Goal: Task Accomplishment & Management: Manage account settings

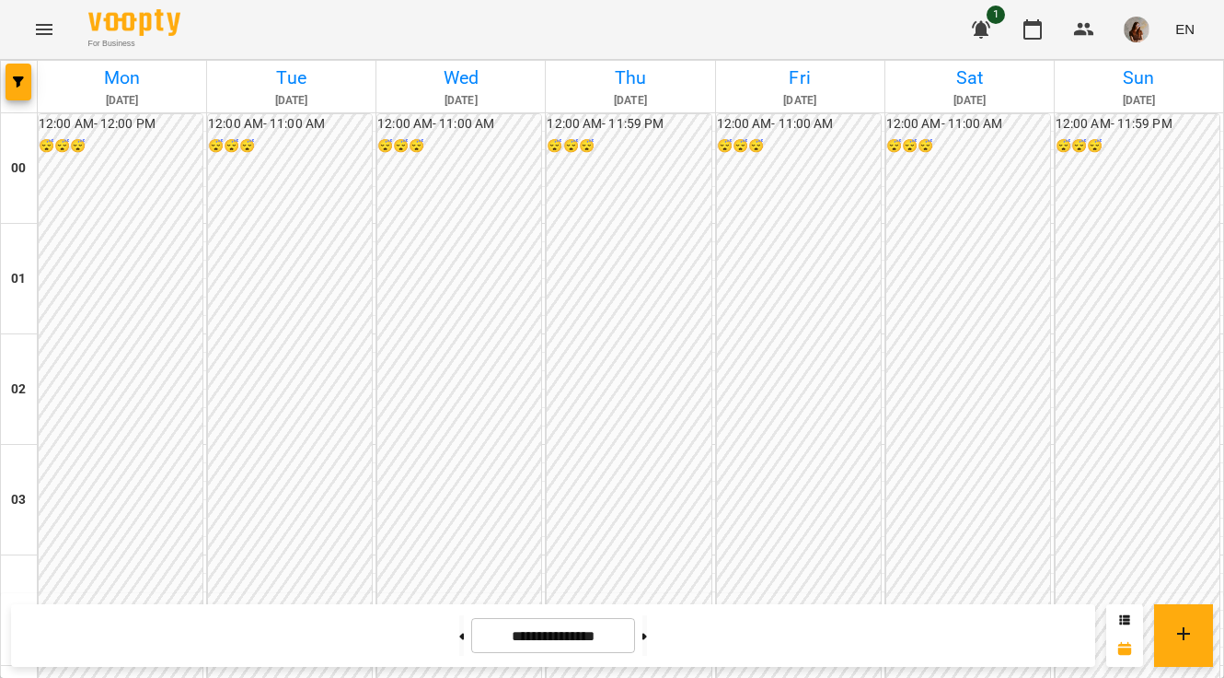
scroll to position [1634, 0]
click at [1094, 35] on icon "button" at bounding box center [1084, 29] width 20 height 13
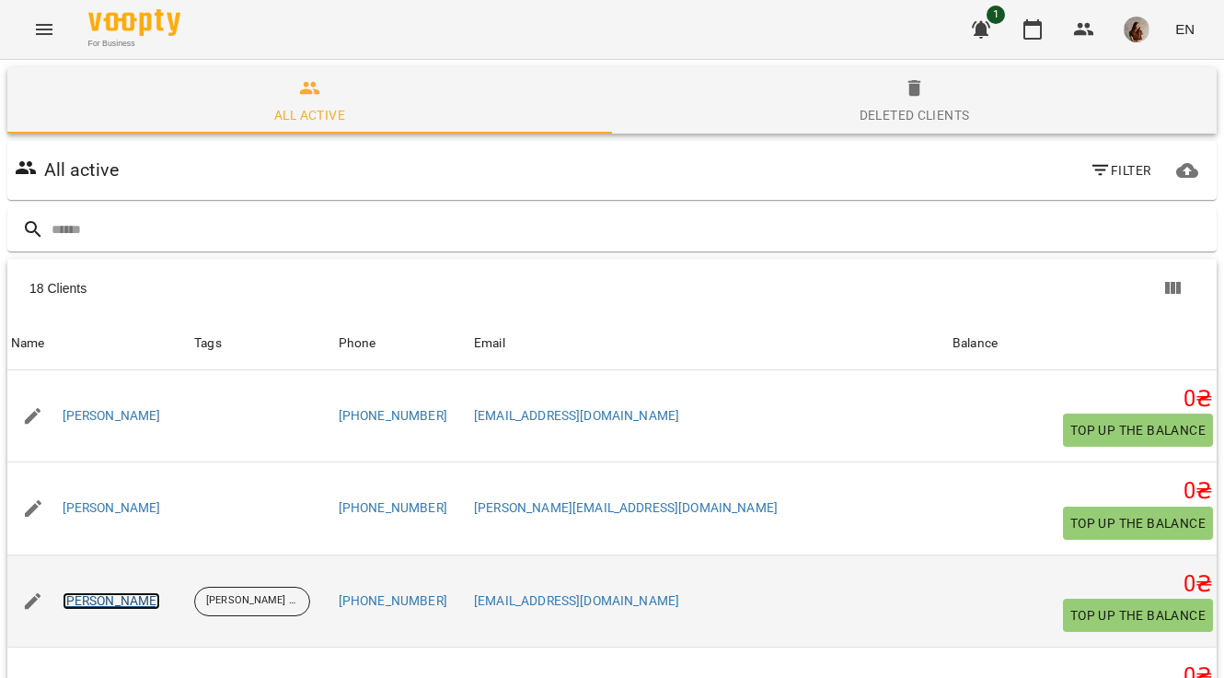
click at [151, 592] on link "[PERSON_NAME]" at bounding box center [112, 601] width 99 height 18
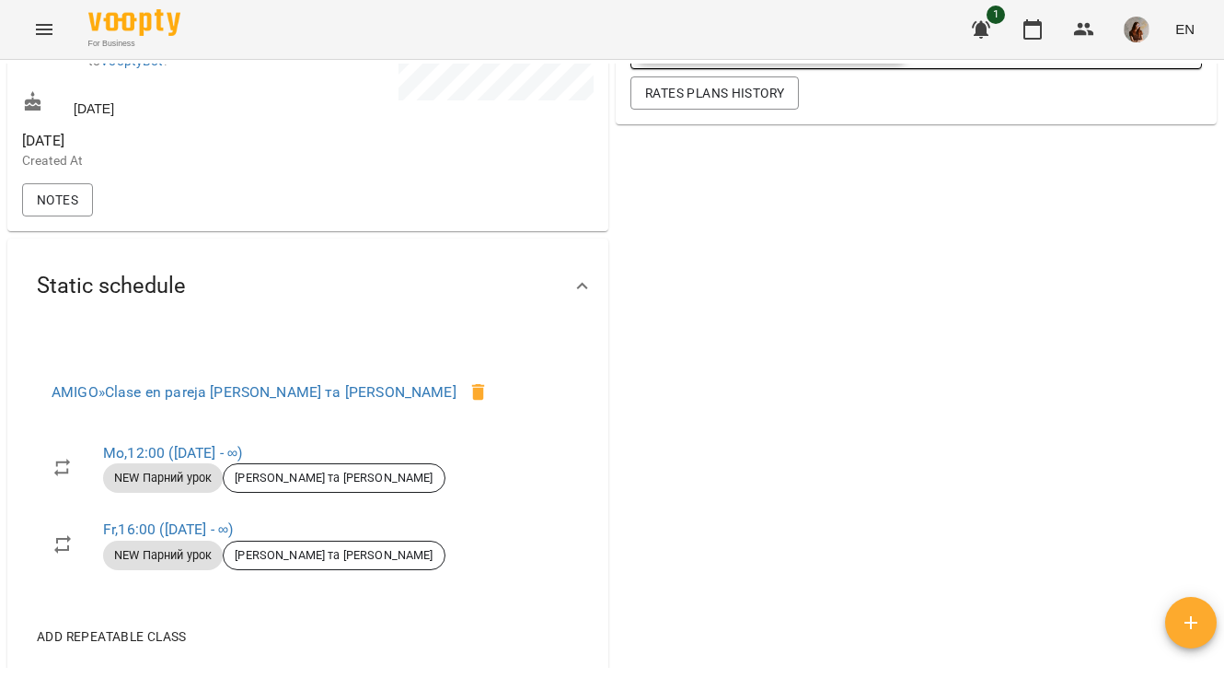
scroll to position [616, 0]
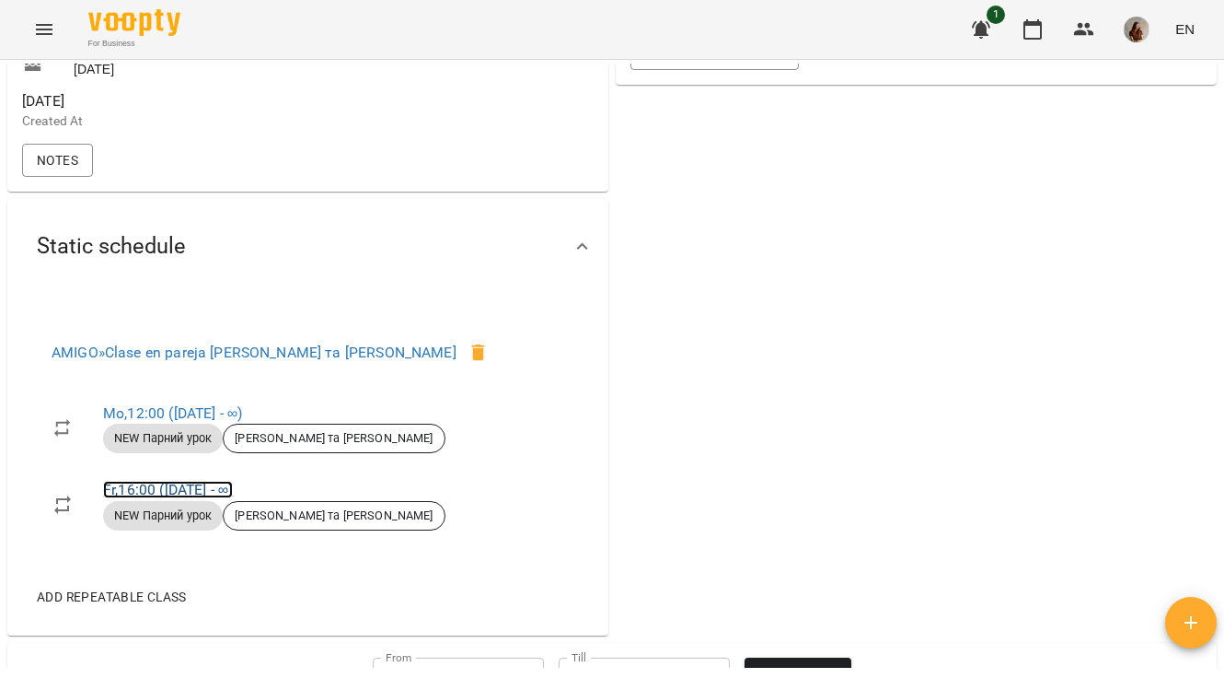
click at [154, 498] on link "Fr , 16:00 ([DATE] - ∞)" at bounding box center [168, 489] width 130 height 17
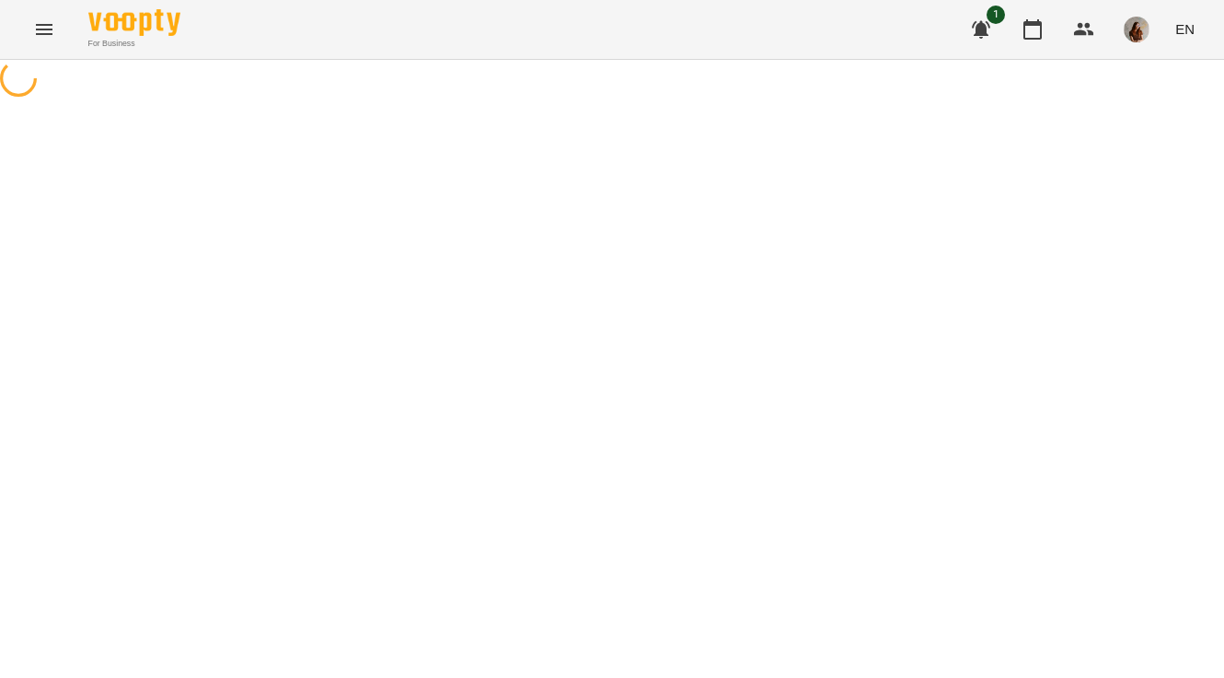
select select "*"
select select "**********"
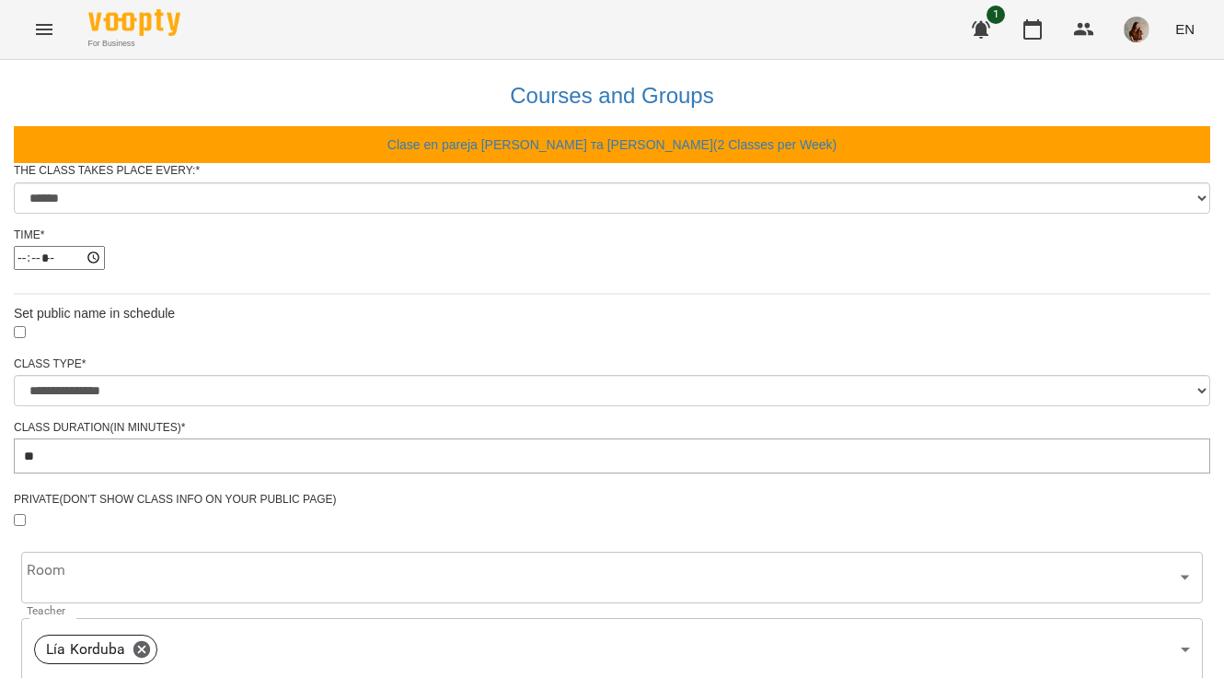
scroll to position [750, 0]
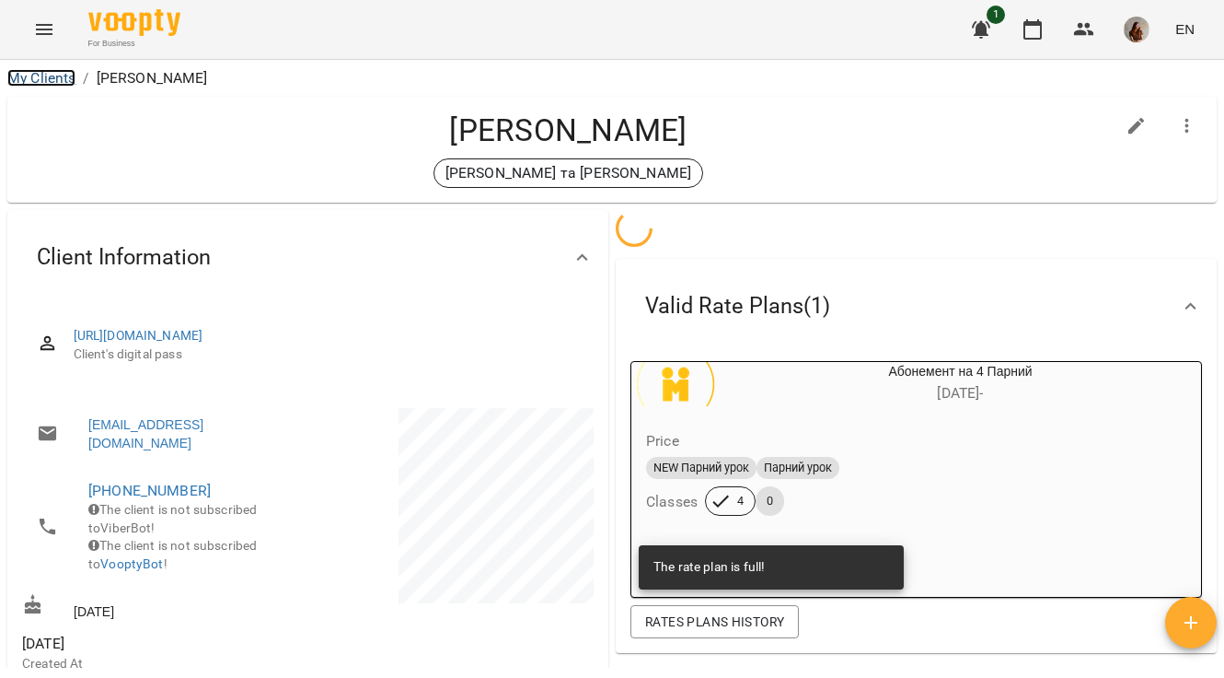
click at [53, 78] on link "My Clients" at bounding box center [41, 77] width 68 height 17
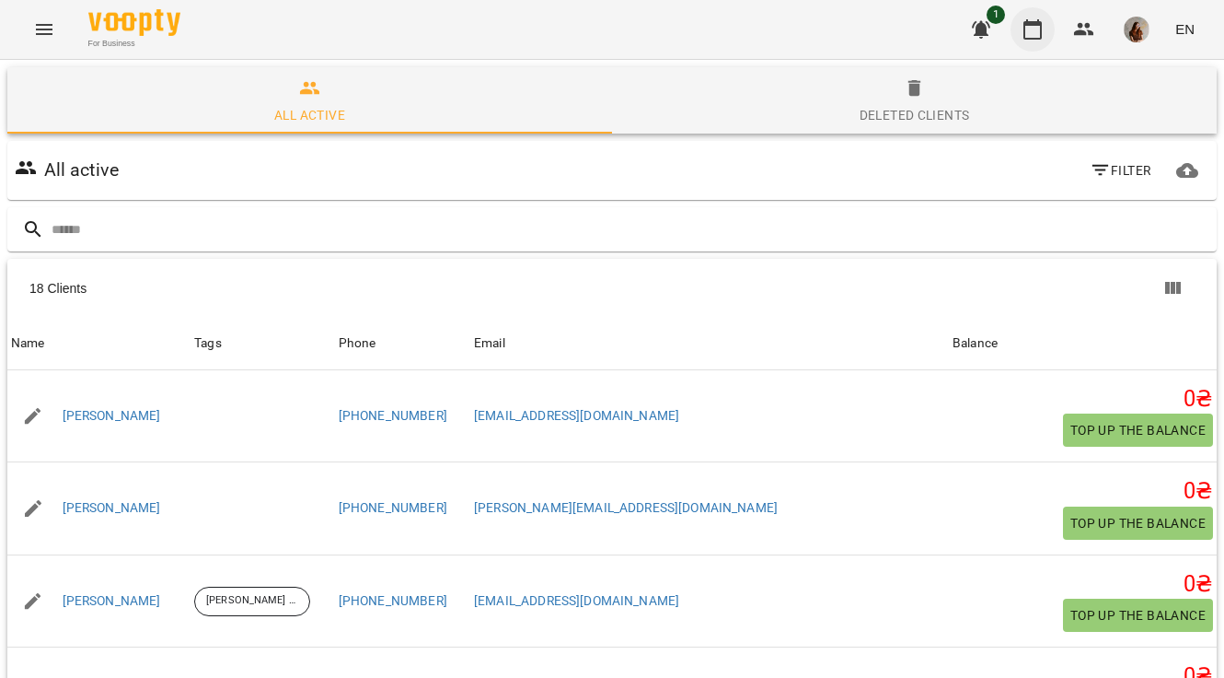
click at [1021, 38] on button "button" at bounding box center [1033, 29] width 44 height 44
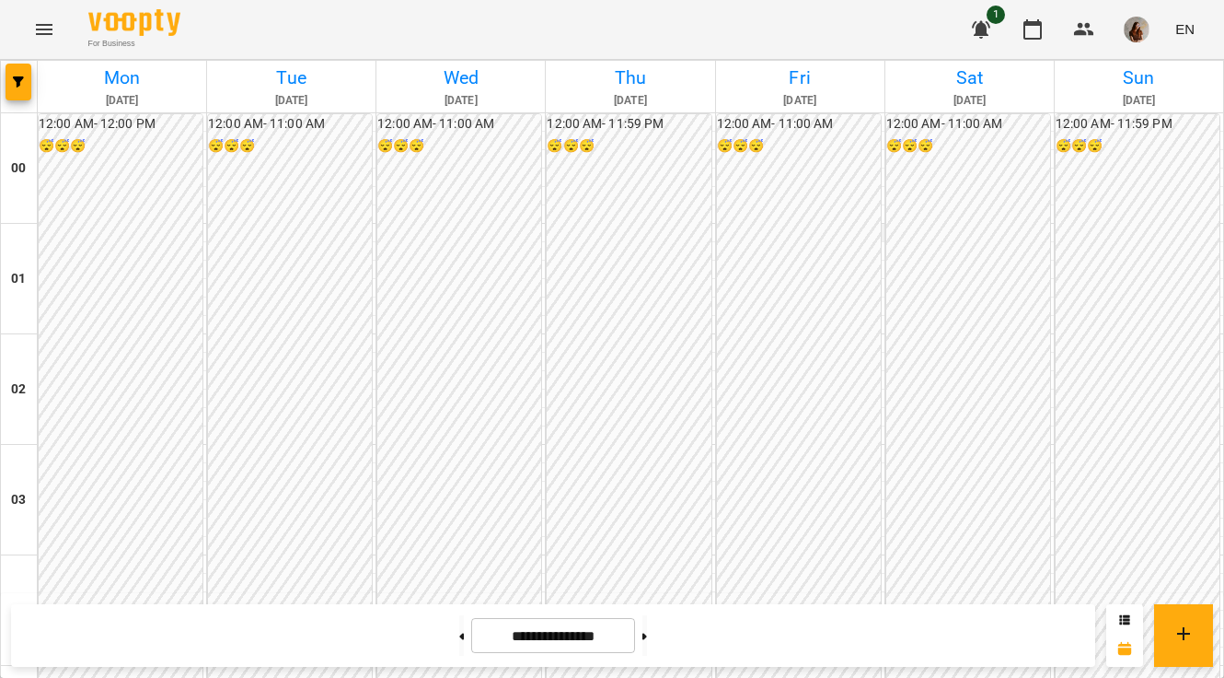
scroll to position [1736, 0]
click at [647, 633] on icon at bounding box center [645, 635] width 5 height 7
type input "**********"
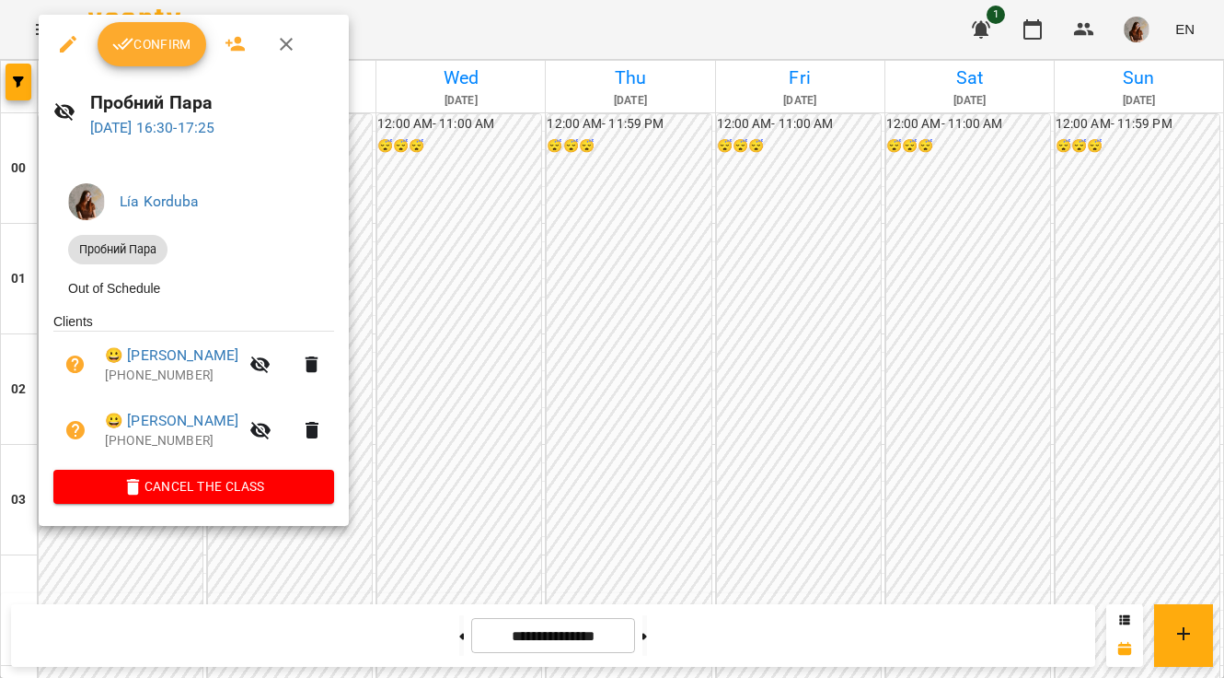
click at [513, 314] on div at bounding box center [612, 339] width 1224 height 678
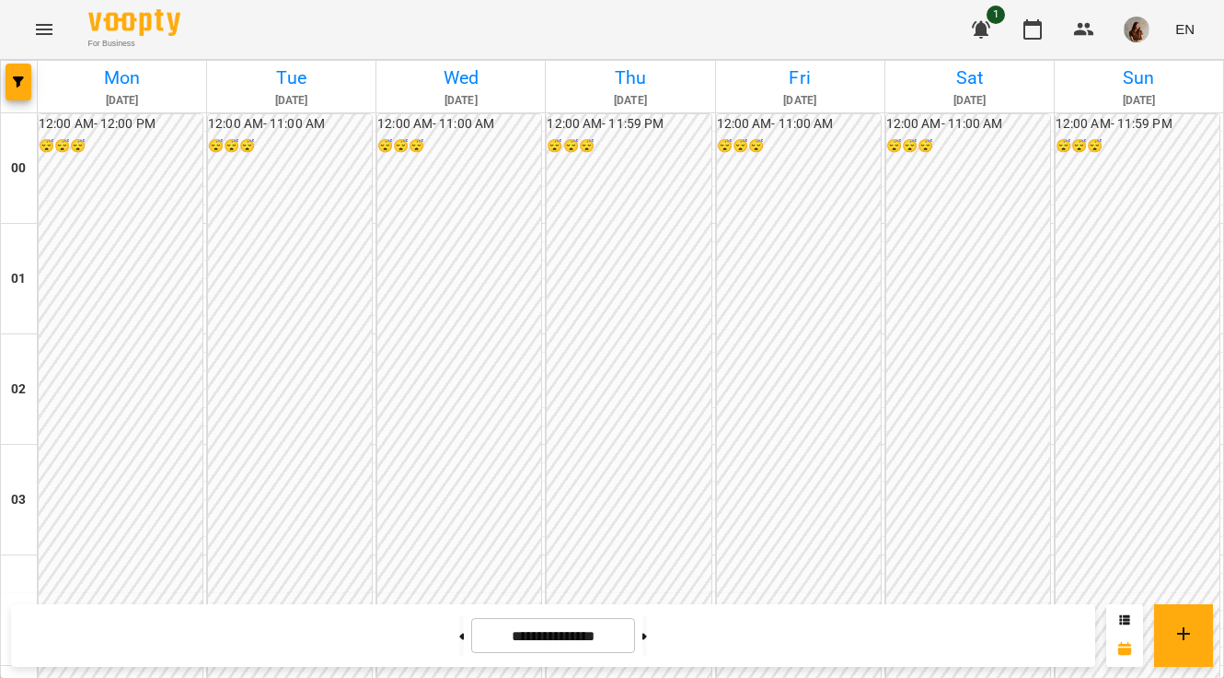
scroll to position [1399, 0]
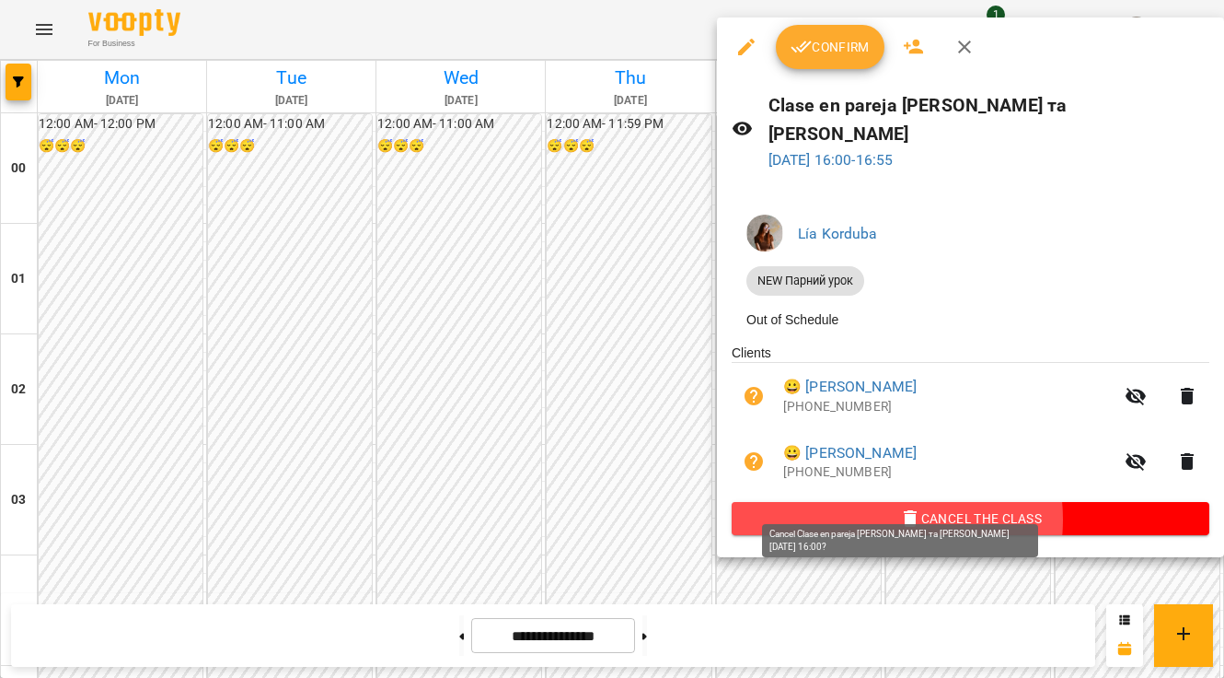
click at [872, 507] on span "Cancel the class" at bounding box center [971, 518] width 448 height 22
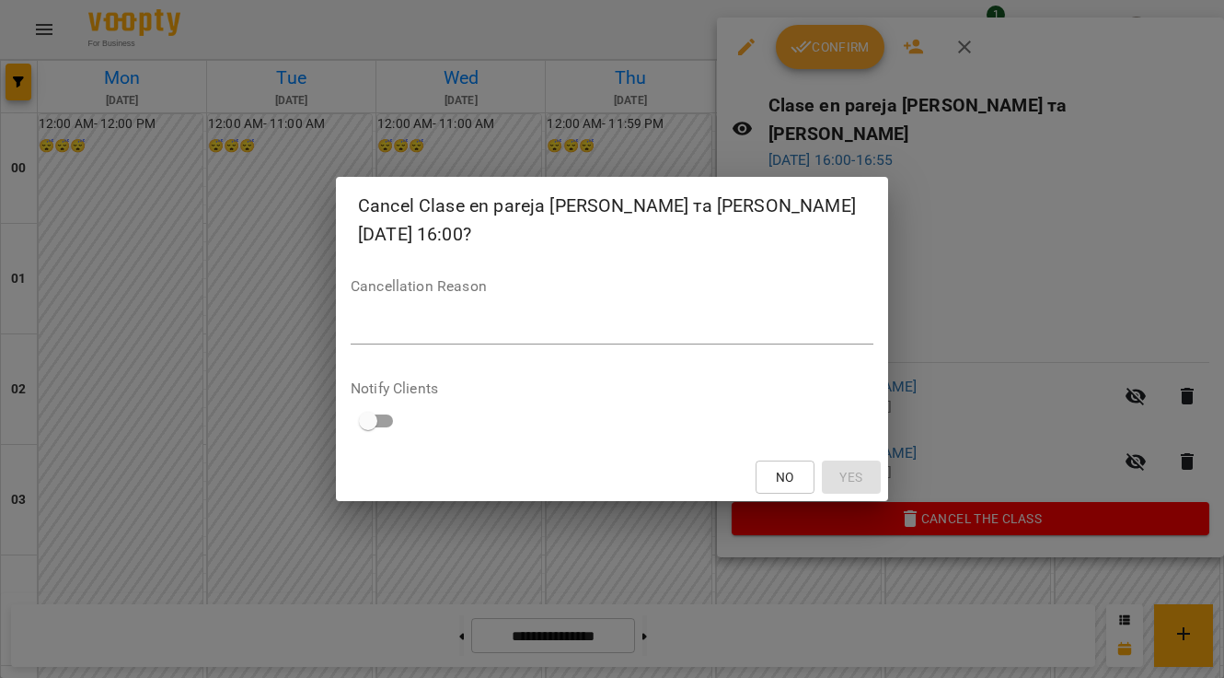
click at [662, 335] on textarea at bounding box center [612, 328] width 523 height 17
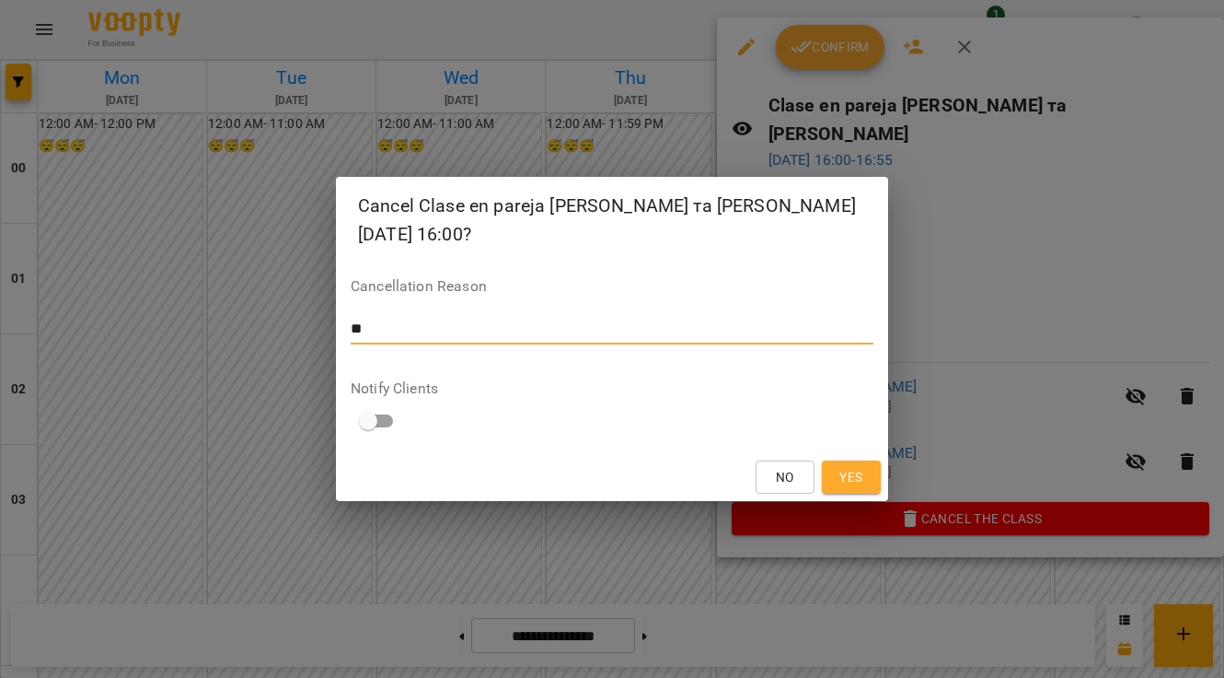
type textarea "*"
type textarea "**********"
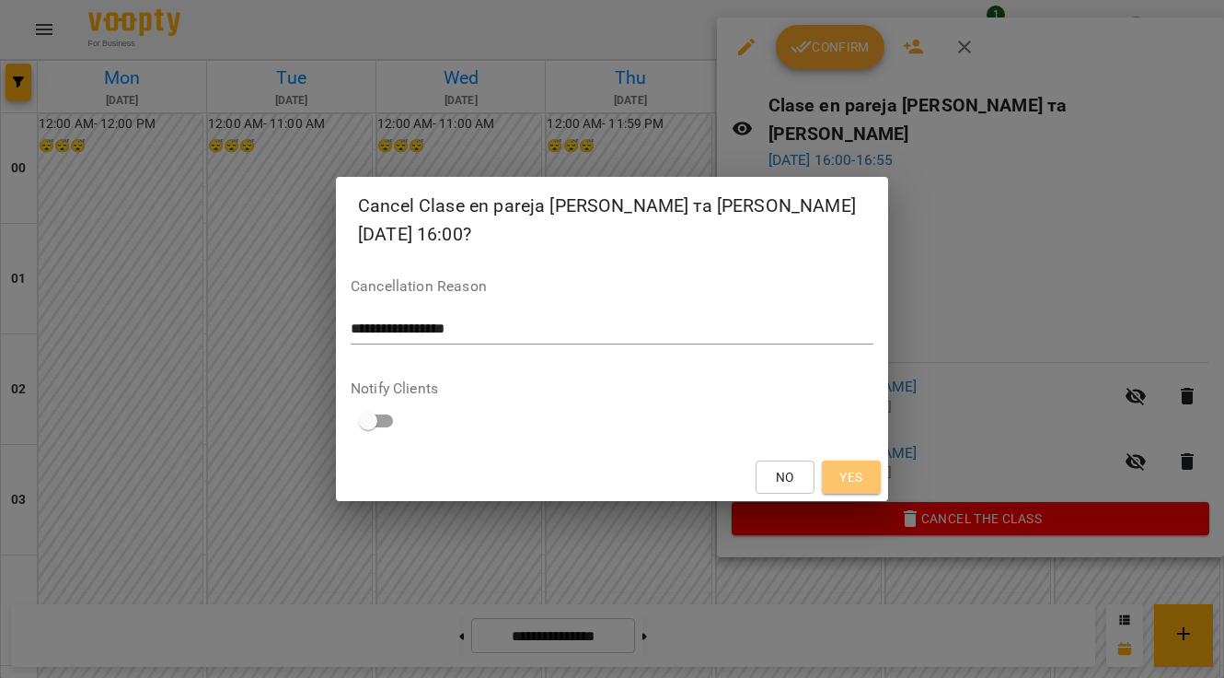
click at [861, 477] on span "Yes" at bounding box center [851, 477] width 23 height 22
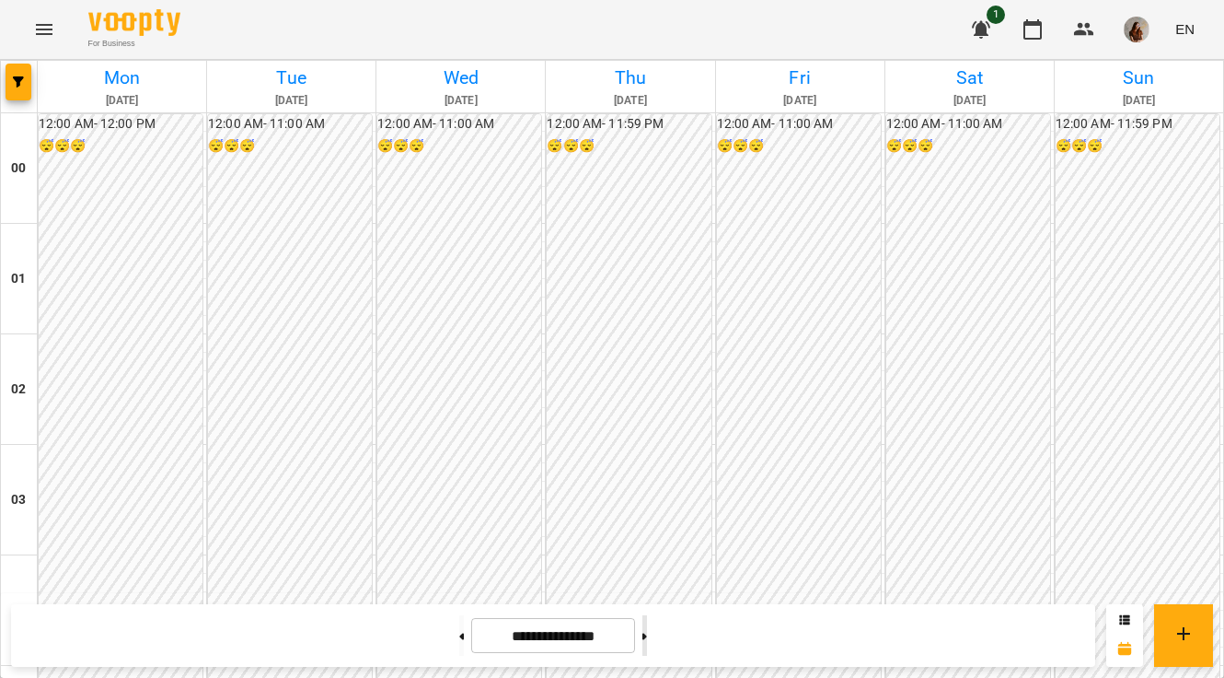
click at [647, 634] on button at bounding box center [645, 635] width 5 height 41
click at [459, 651] on button at bounding box center [461, 635] width 5 height 41
type input "**********"
